Goal: Task Accomplishment & Management: Manage account settings

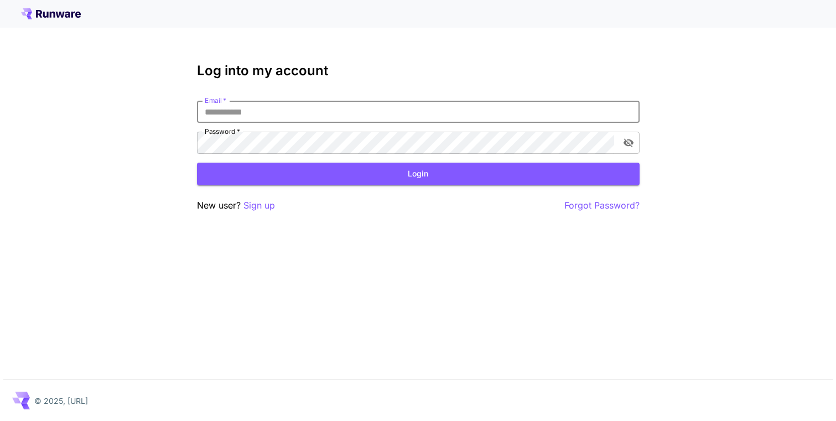
click at [252, 121] on input "Email   *" at bounding box center [418, 112] width 442 height 22
type input "**********"
click at [362, 176] on button "Login" at bounding box center [418, 174] width 442 height 23
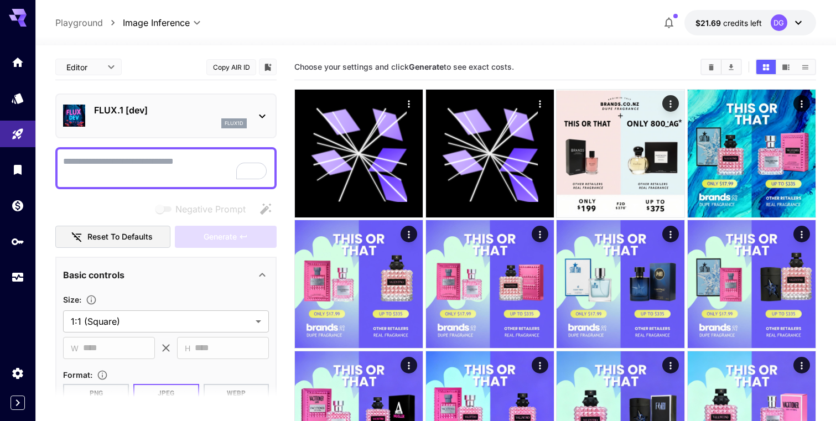
click at [795, 22] on icon at bounding box center [797, 22] width 13 height 13
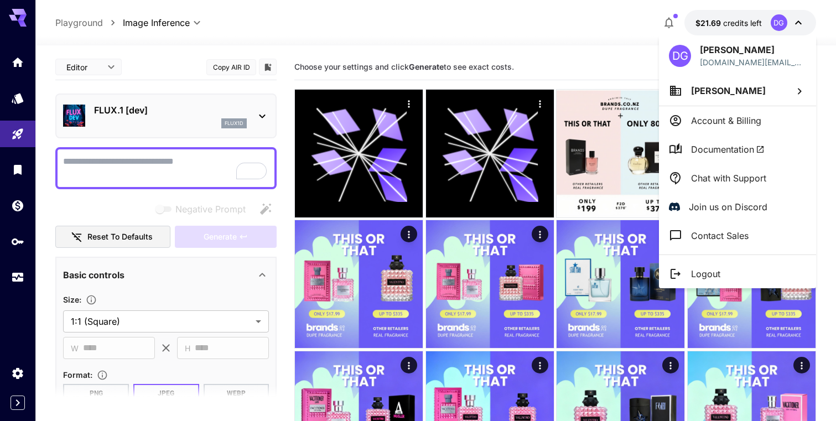
click at [756, 114] on p "Account & Billing" at bounding box center [726, 120] width 70 height 13
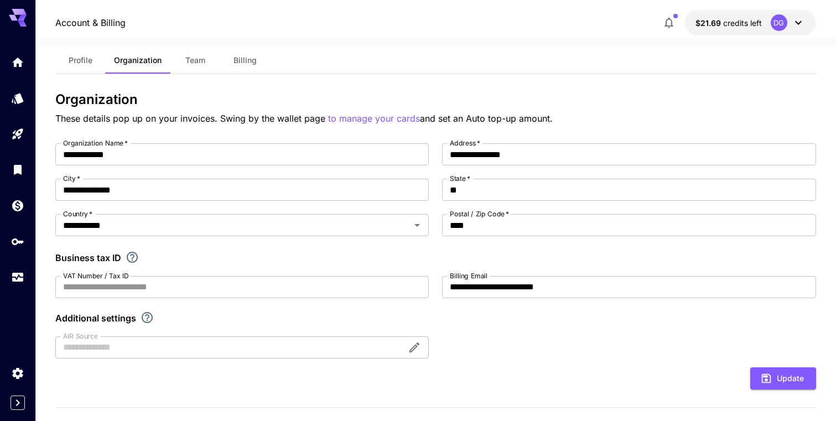
scroll to position [19, 0]
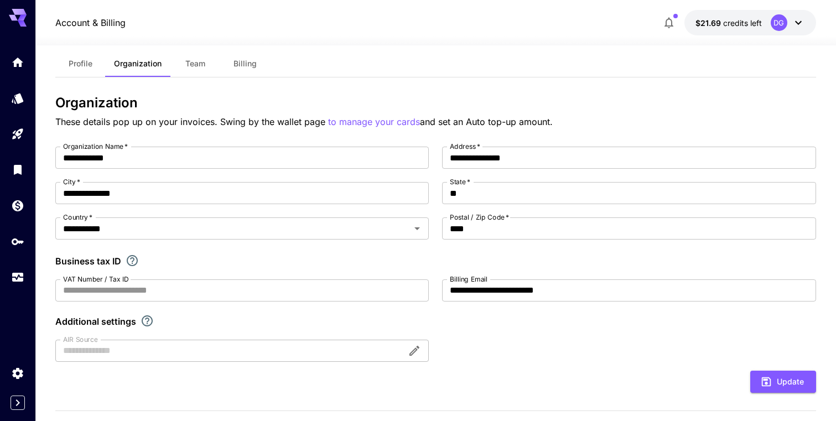
click at [252, 66] on span "Billing" at bounding box center [244, 64] width 23 height 10
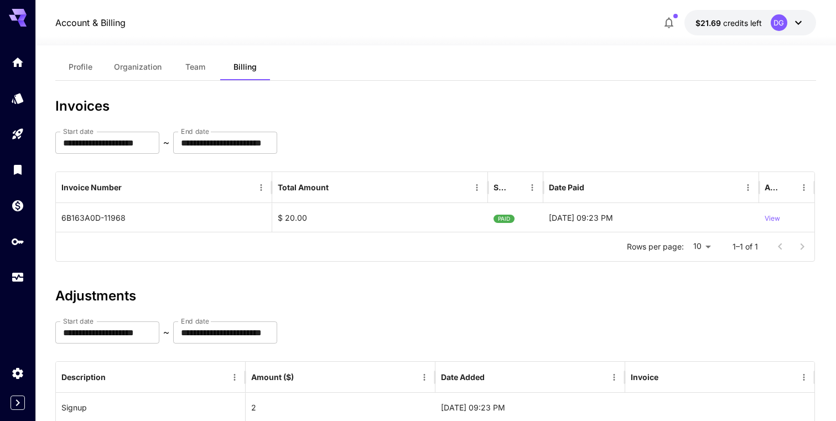
scroll to position [17, 0]
click at [779, 214] on p "View" at bounding box center [771, 218] width 15 height 11
